Goal: Communication & Community: Ask a question

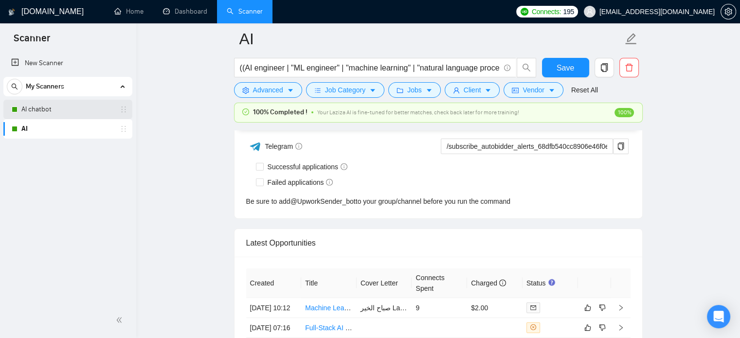
scroll to position [2338, 0]
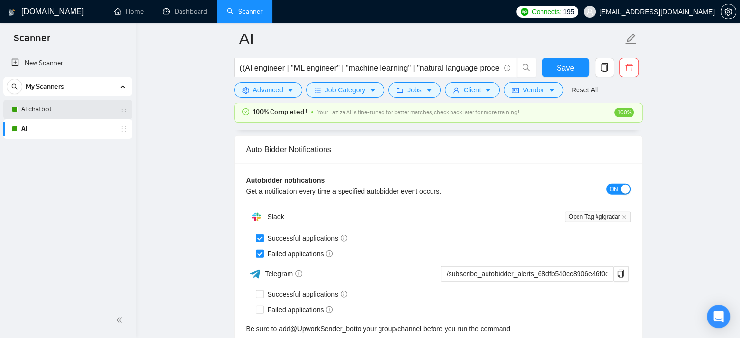
click at [44, 114] on link "AI chatbot" at bounding box center [67, 109] width 92 height 19
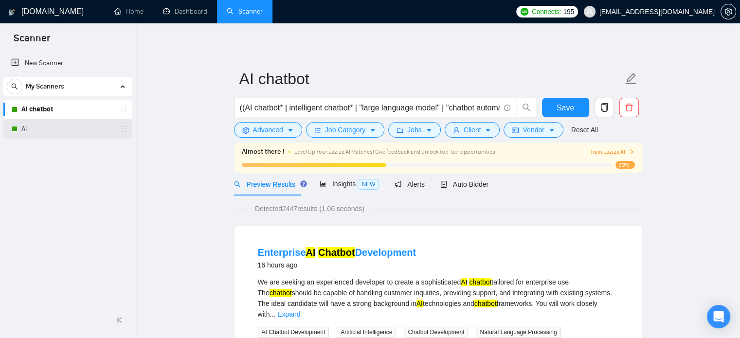
click at [56, 129] on link "AI" at bounding box center [67, 128] width 92 height 19
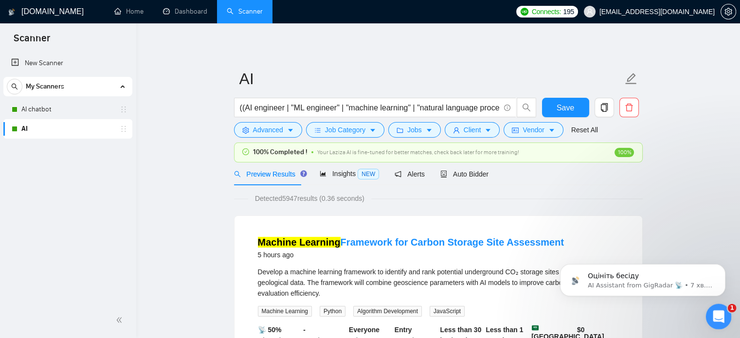
click at [717, 308] on icon "Відкрити програму для спілкування Intercom" at bounding box center [718, 316] width 16 height 16
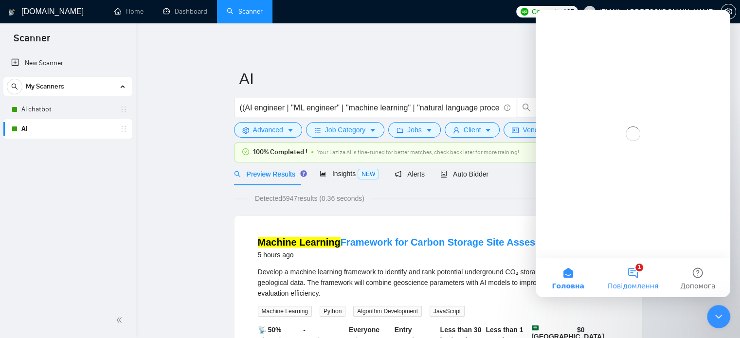
click at [638, 270] on button "1 Повідомлення" at bounding box center [633, 278] width 65 height 39
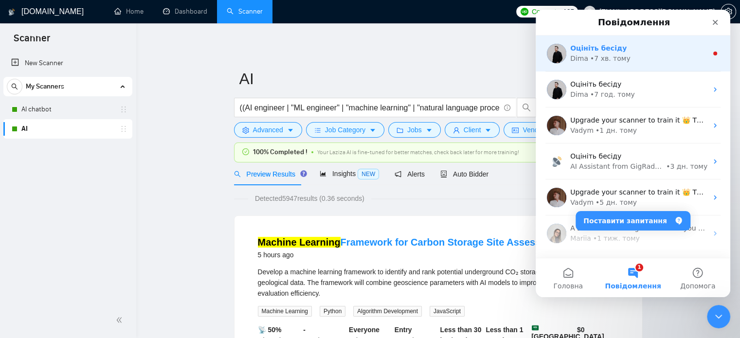
click at [626, 58] on div "[PERSON_NAME] • 7 хв. тому" at bounding box center [639, 59] width 137 height 10
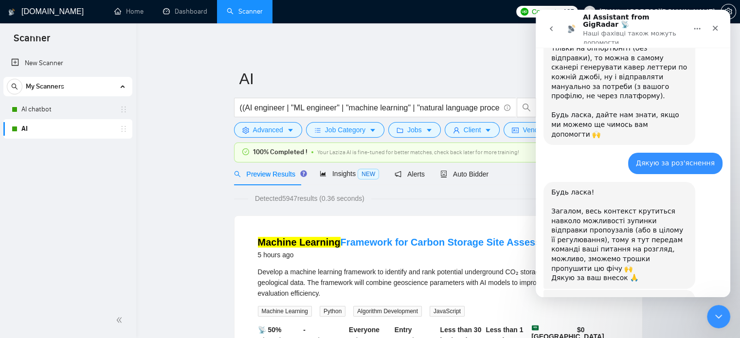
scroll to position [878, 0]
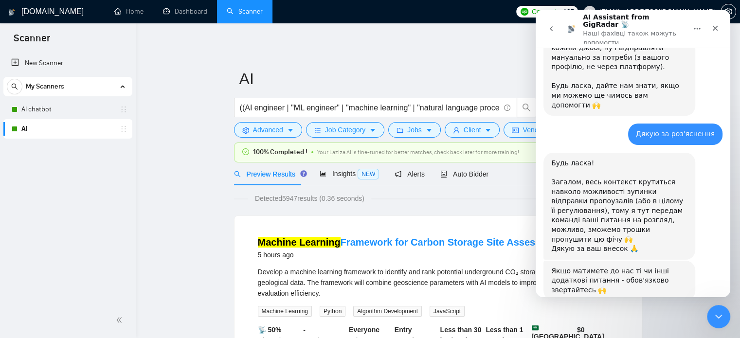
scroll to position [904, 0]
click at [712, 24] on icon "Закрити" at bounding box center [716, 28] width 8 height 8
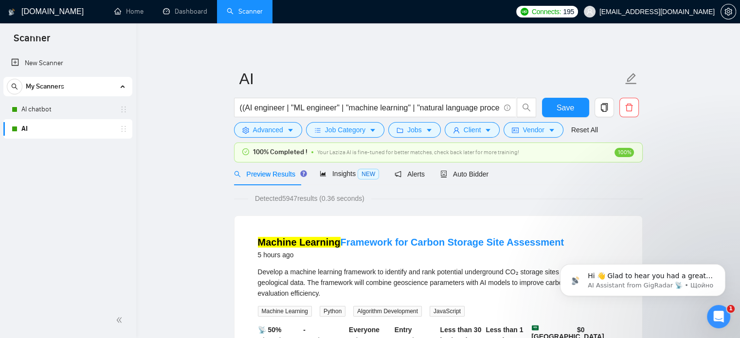
scroll to position [1, 0]
